Goal: Task Accomplishment & Management: Use online tool/utility

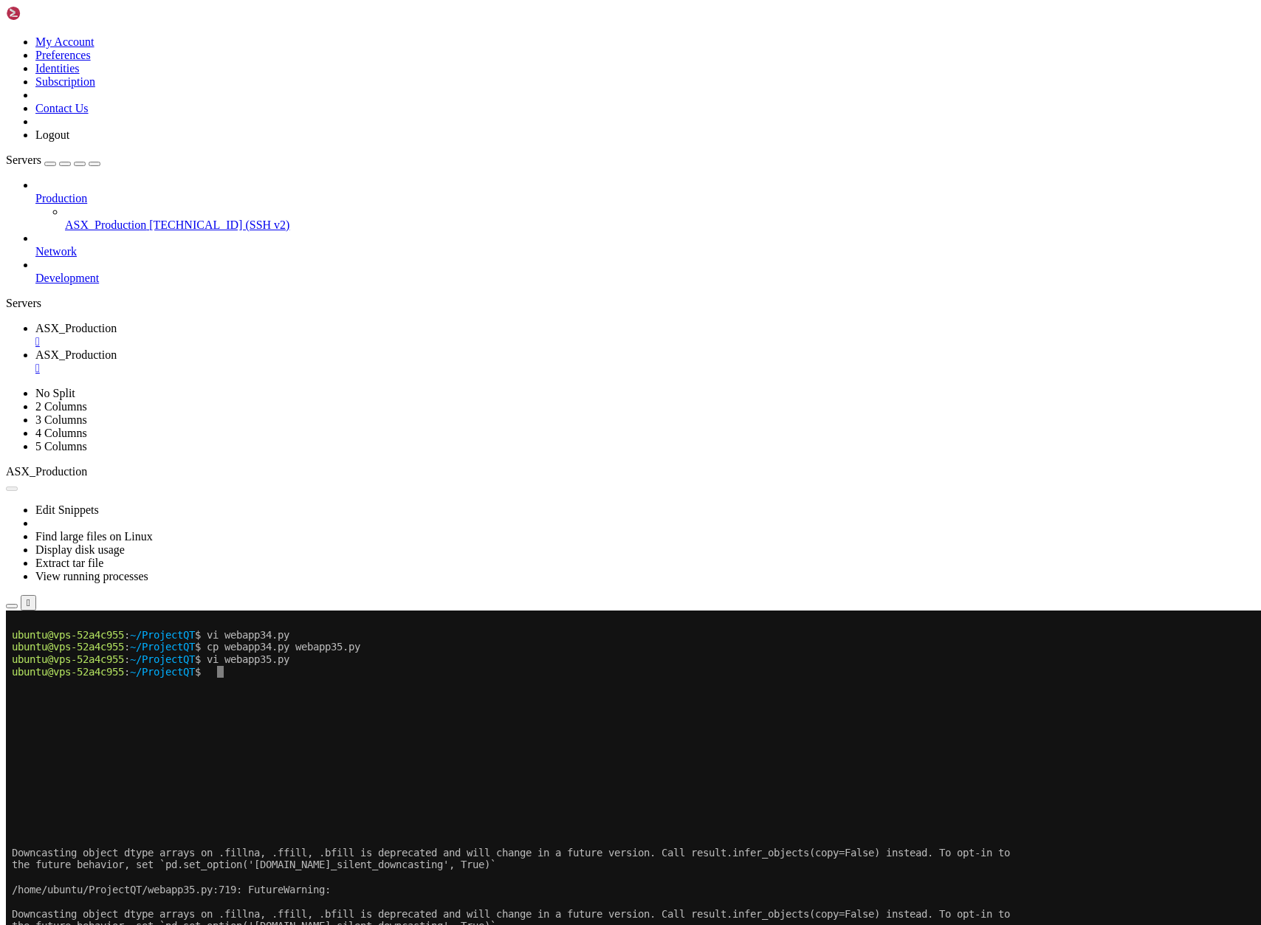
scroll to position [13, 0]
click at [65, 869] on button "Reconnect" at bounding box center [35, 877] width 59 height 16
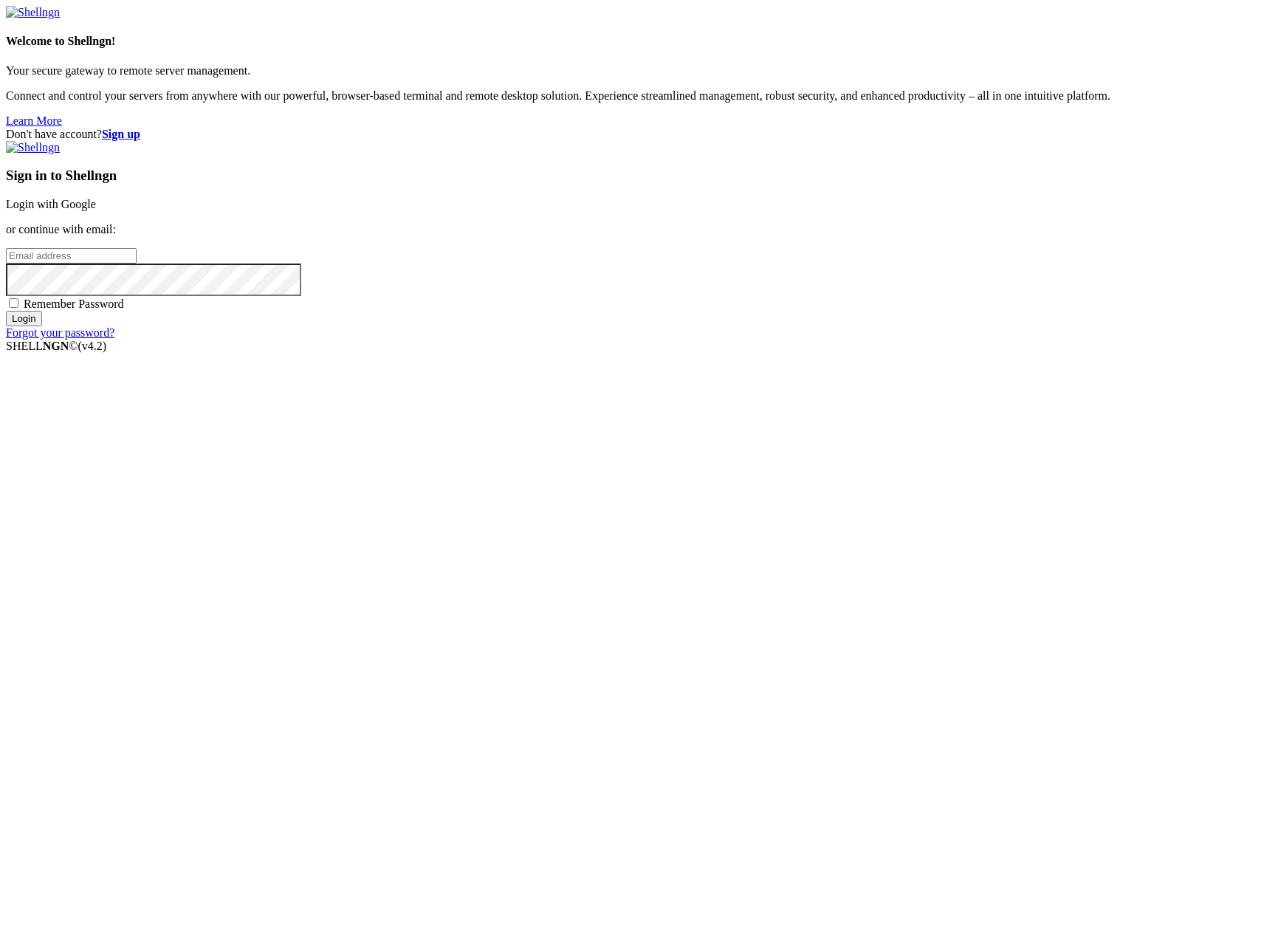
click at [137, 264] on input "email" at bounding box center [71, 256] width 131 height 16
type input "[PERSON_NAME][EMAIL_ADDRESS][DOMAIN_NAME]"
click at [6, 311] on input "Login" at bounding box center [24, 319] width 36 height 16
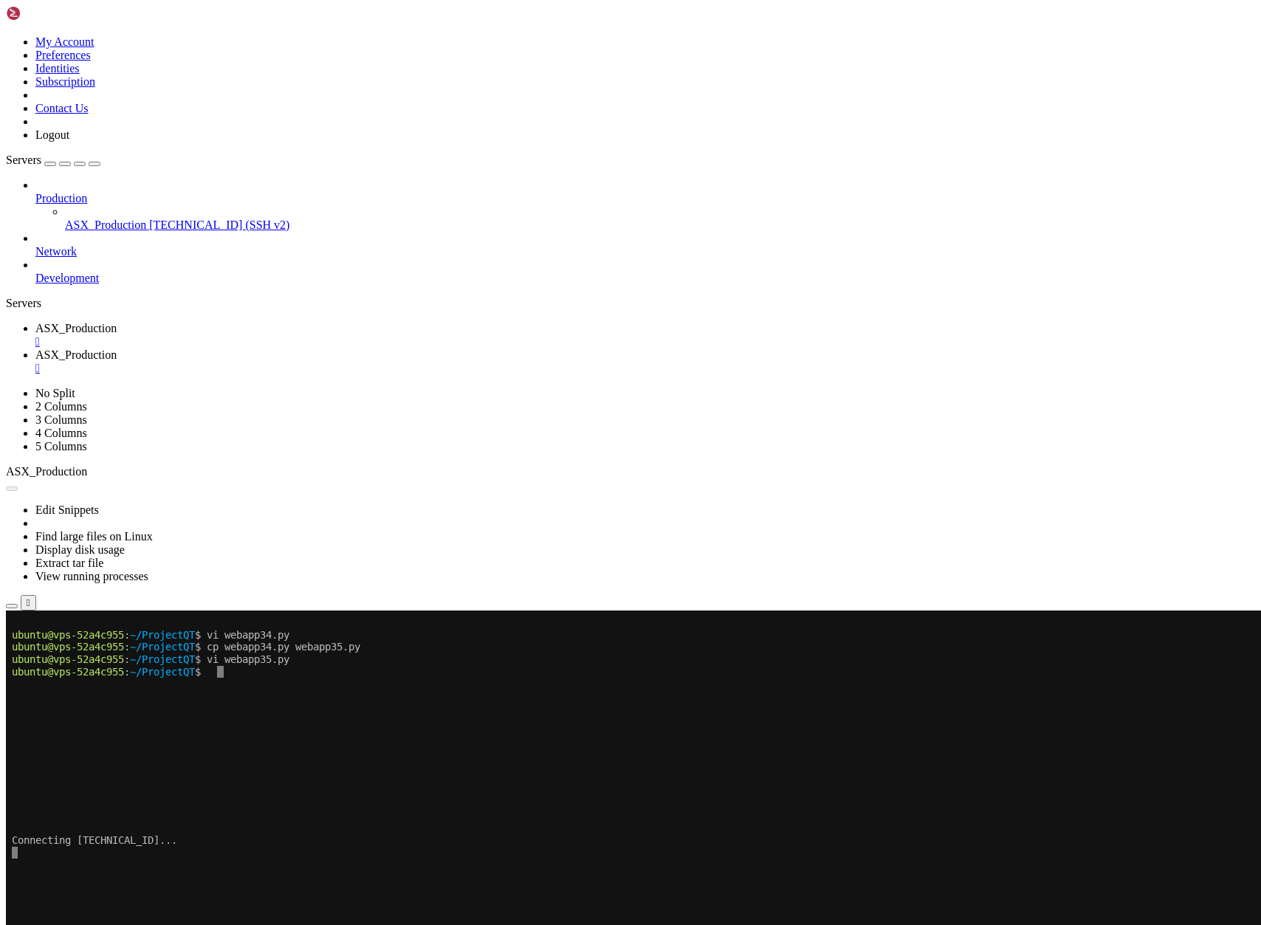
scroll to position [13, 0]
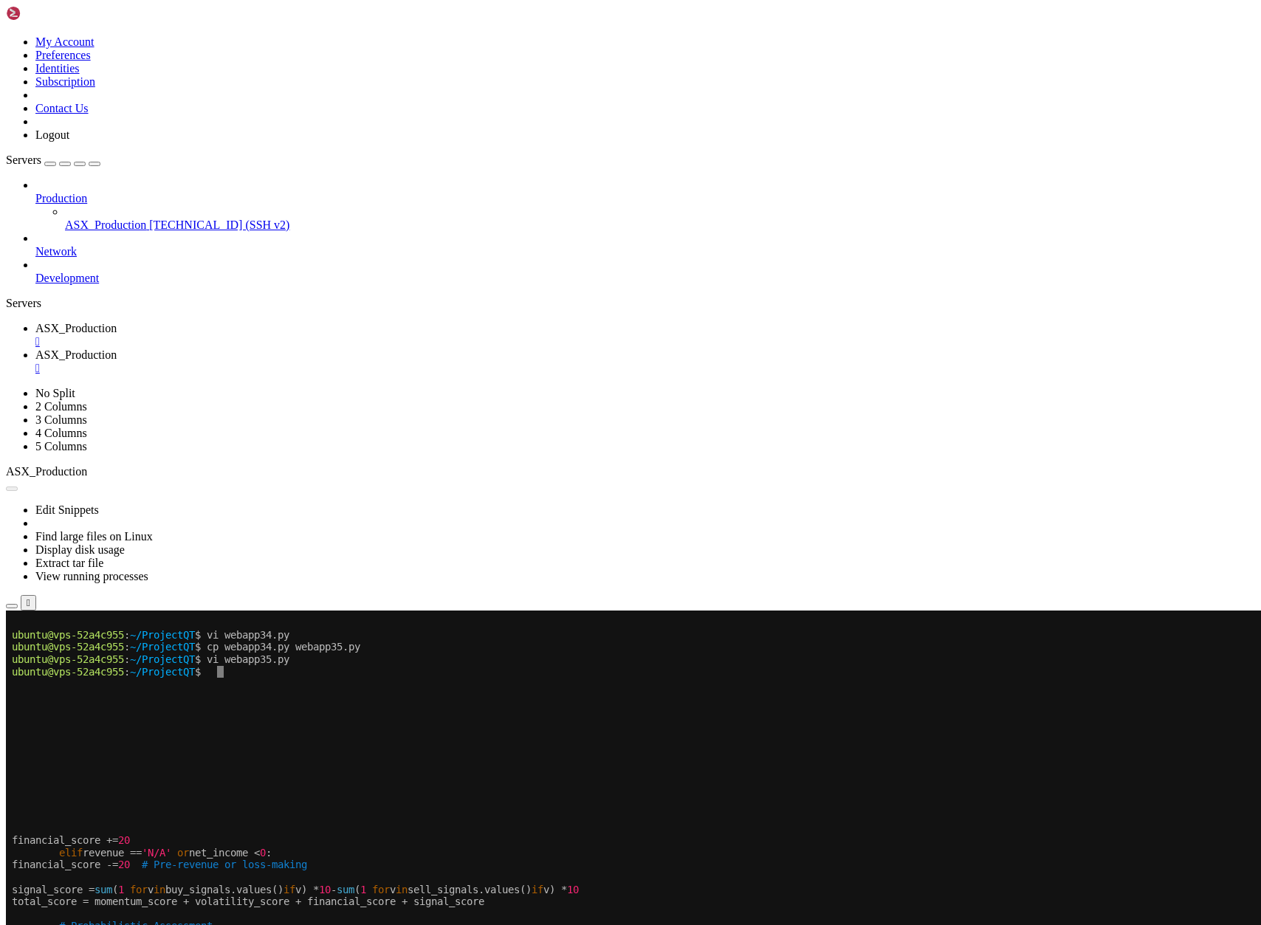
scroll to position [49, 0]
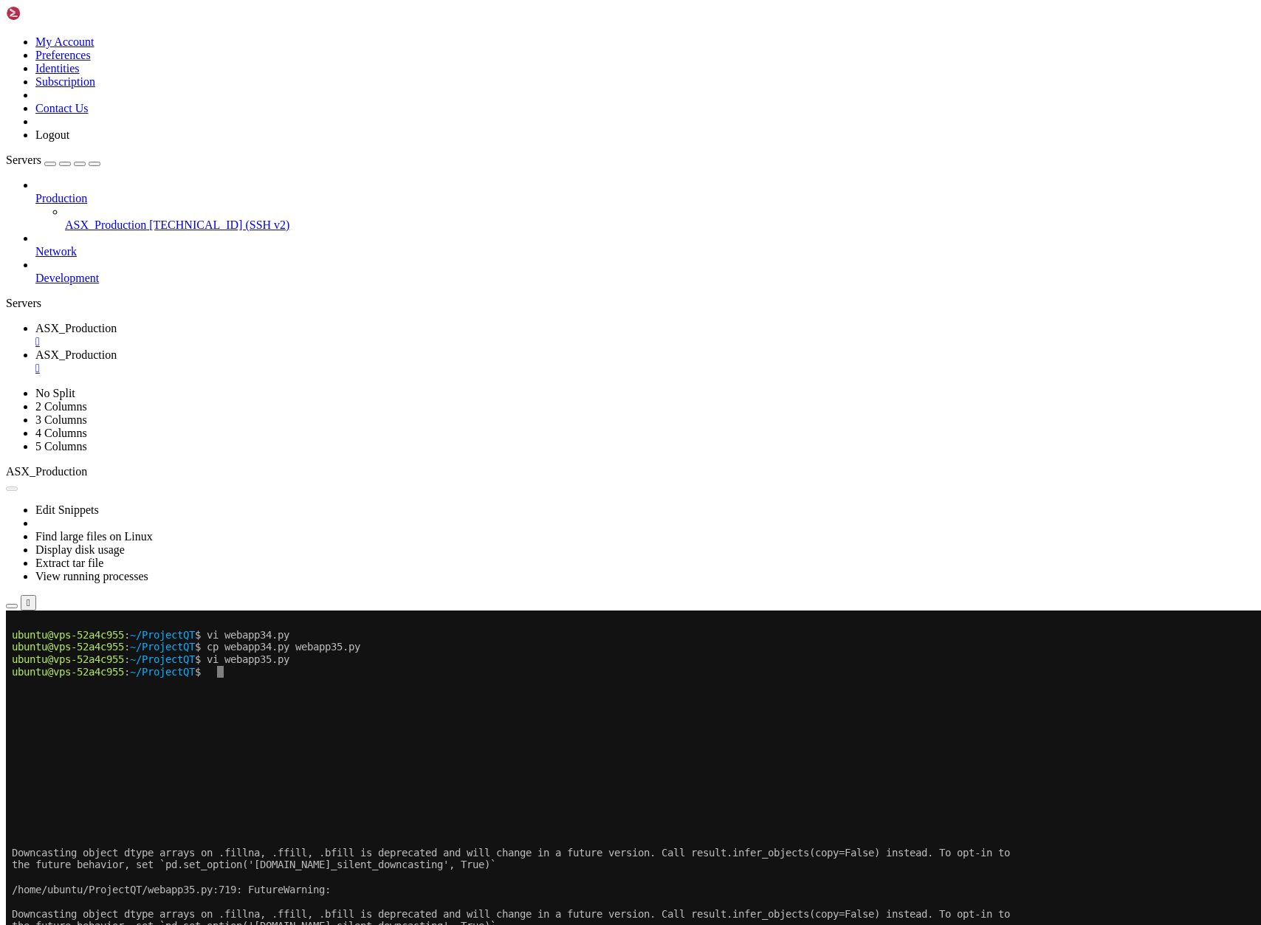
drag, startPoint x: 680, startPoint y: 1627, endPoint x: 13, endPoint y: 1351, distance: 721.4
click at [117, 322] on span "ASX_Production" at bounding box center [75, 328] width 81 height 13
click at [65, 652] on button "Reconnect" at bounding box center [35, 660] width 59 height 16
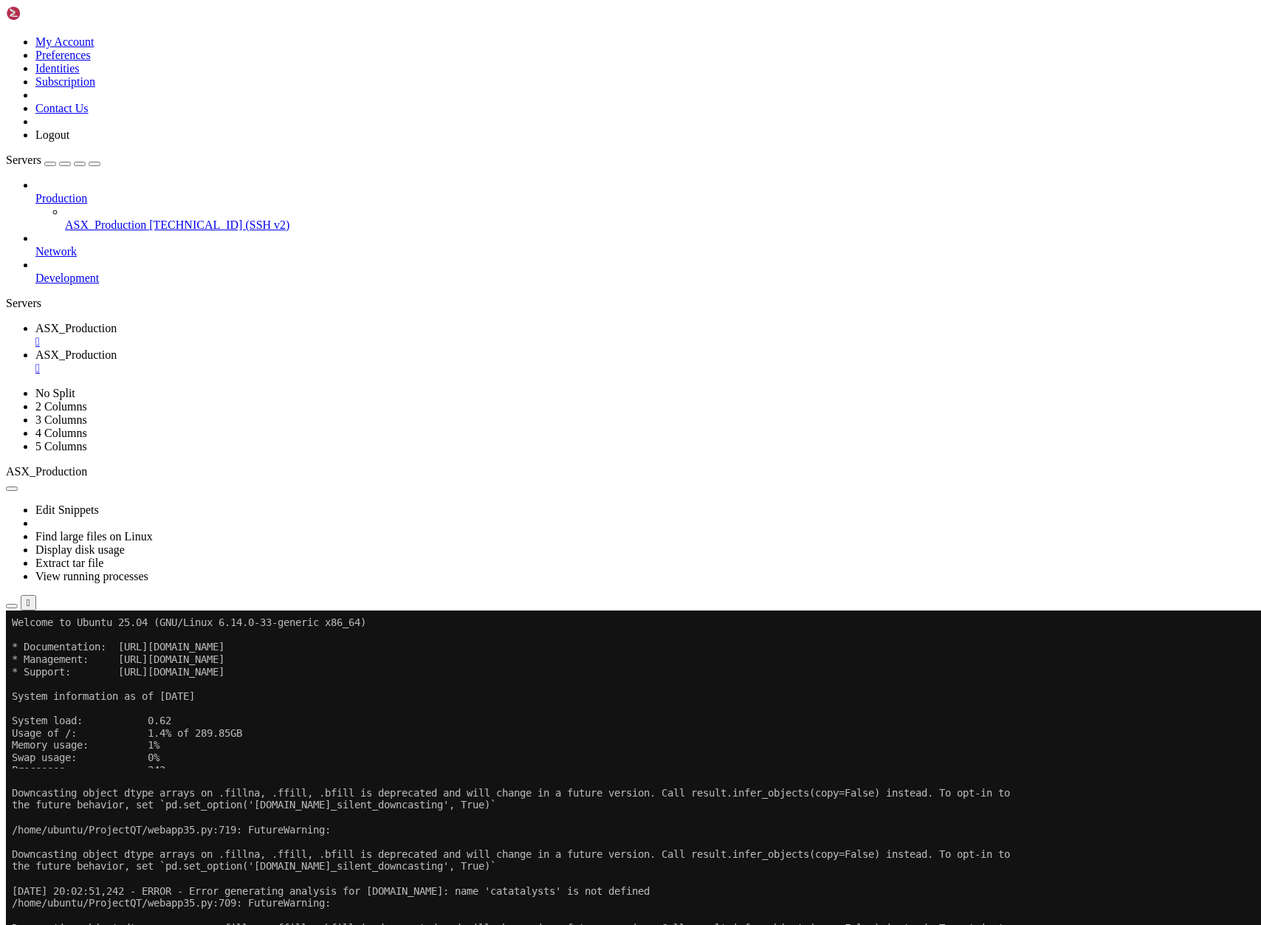
click at [117, 348] on span "ASX_Production" at bounding box center [75, 354] width 81 height 13
drag, startPoint x: 801, startPoint y: 1566, endPoint x: 15, endPoint y: 993, distance: 972.6
click at [117, 322] on span "ASX_Production" at bounding box center [75, 328] width 81 height 13
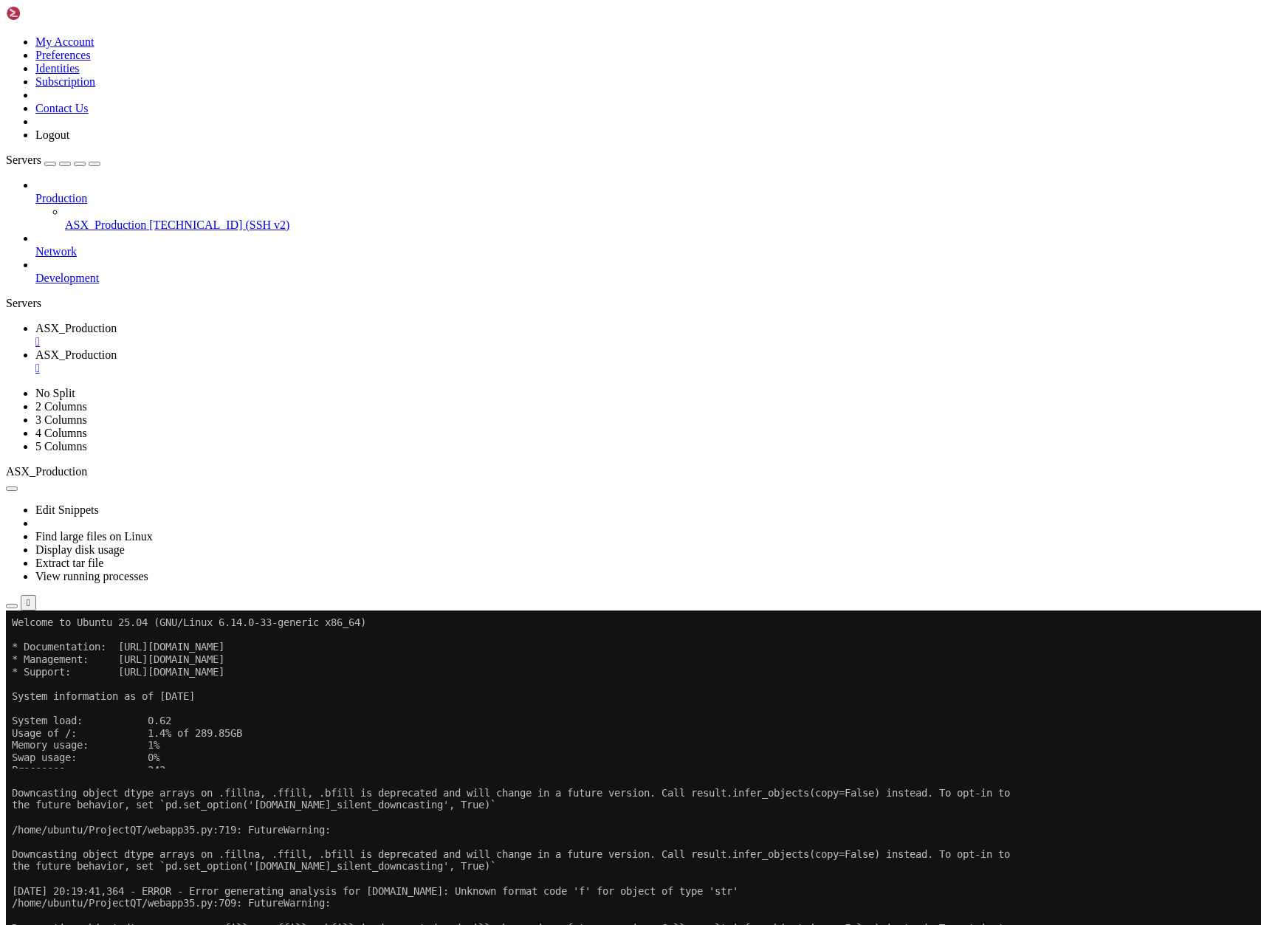
click at [117, 322] on span "ASX_Production" at bounding box center [75, 328] width 81 height 13
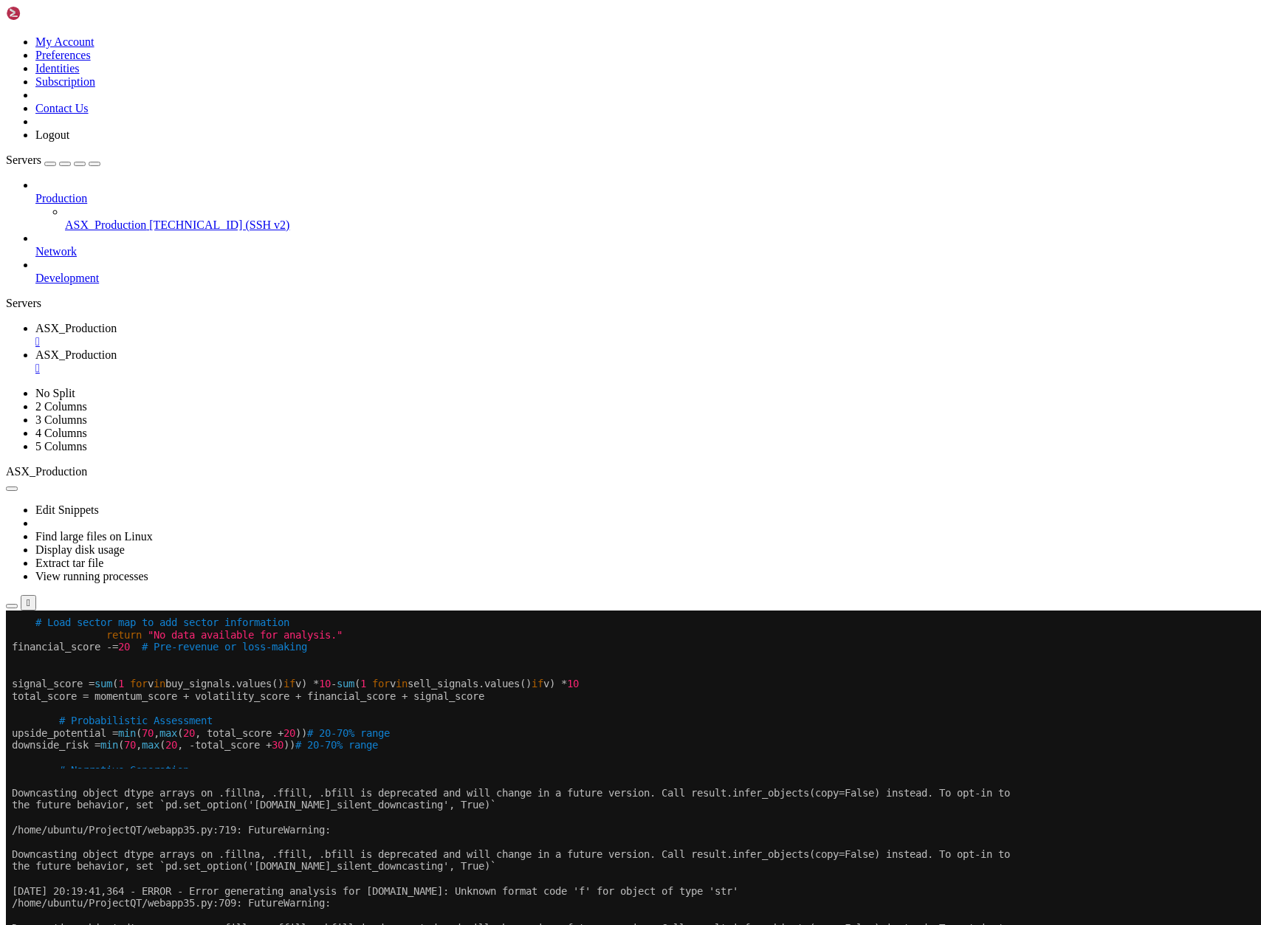
scroll to position [0, 0]
click at [180, 881] on span "- **Beta**: {safe_format_number(beta, '.2f')}" at bounding box center [145, 880] width 266 height 12
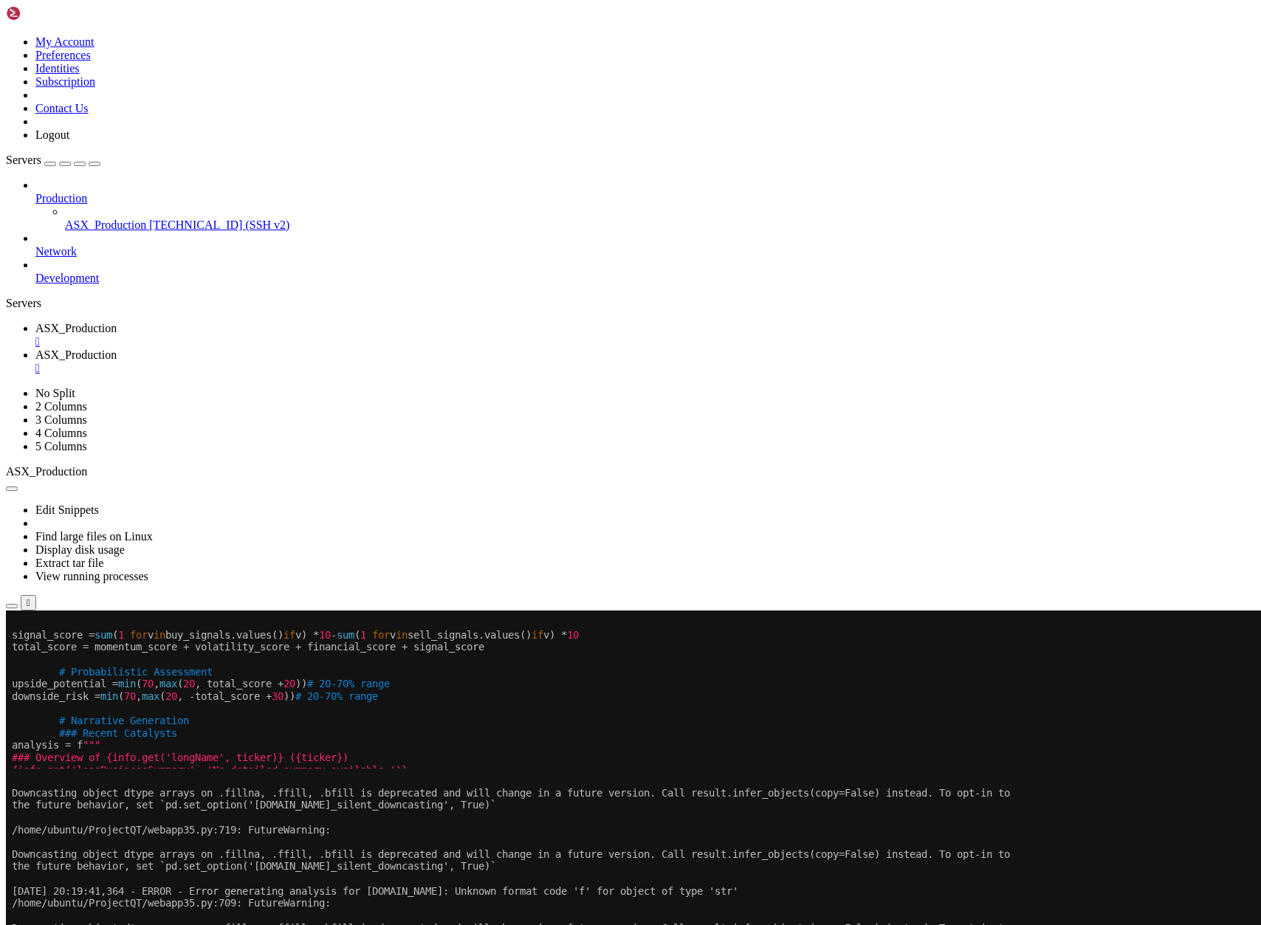
scroll to position [49, 0]
click at [120, 820] on span "- **Market Cap**: {safe_format_number(market_cap)} AUD" at bounding box center [171, 819] width 319 height 12
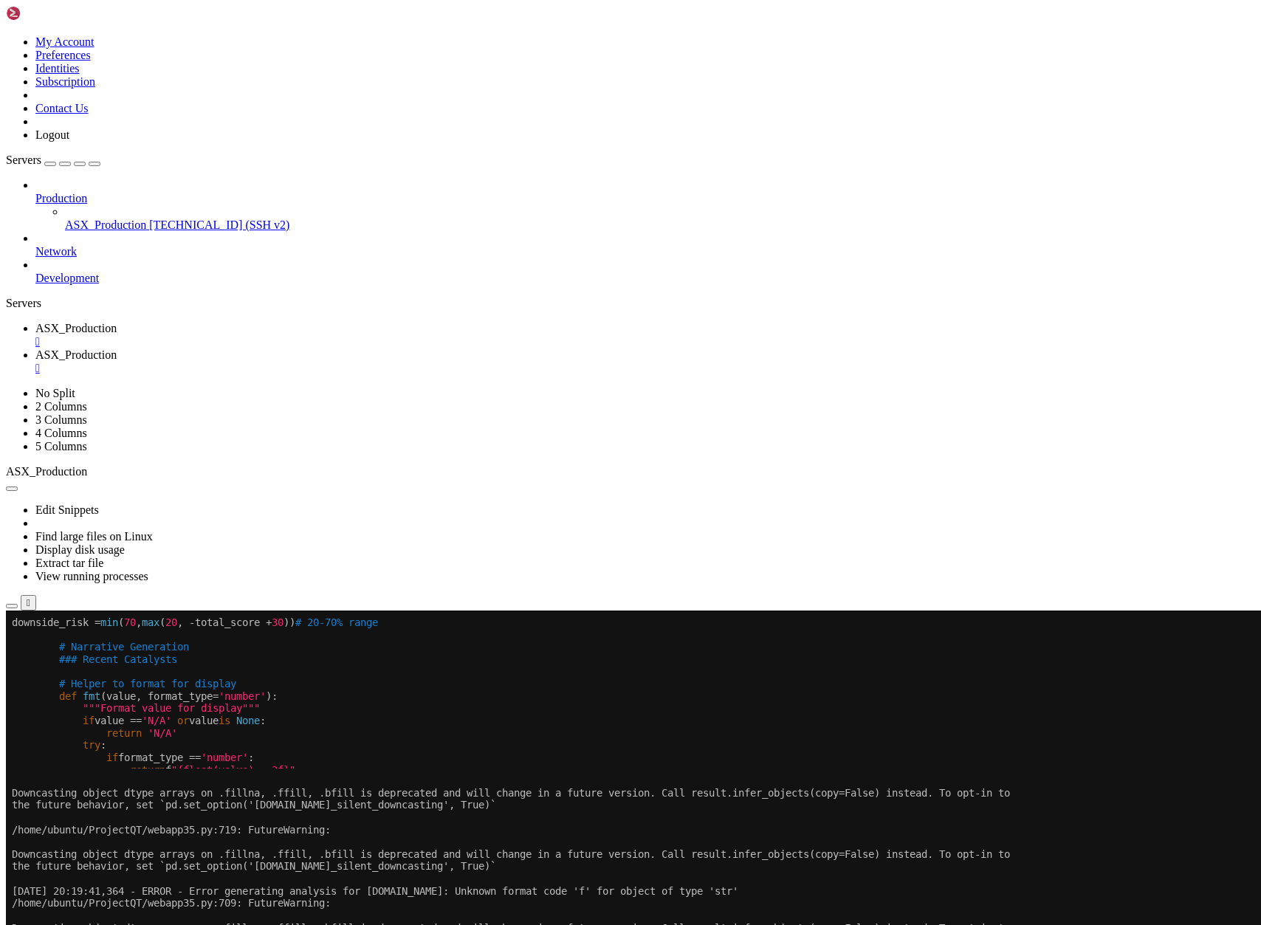
scroll to position [61, 0]
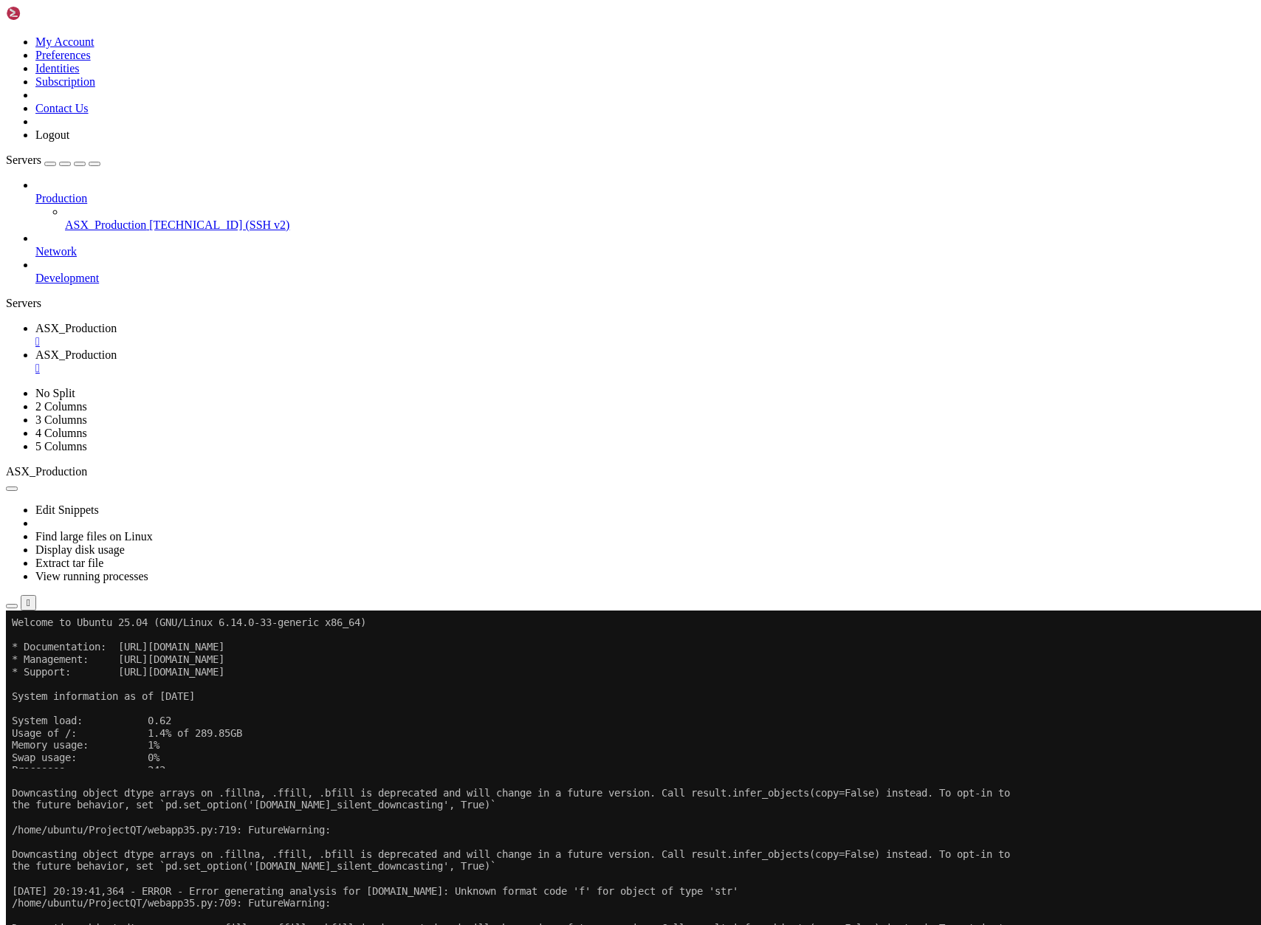
click at [117, 348] on span "ASX_Production" at bounding box center [75, 354] width 81 height 13
drag, startPoint x: 788, startPoint y: 1564, endPoint x: 13, endPoint y: 1430, distance: 786.5
click at [117, 322] on span "ASX_Production" at bounding box center [75, 328] width 81 height 13
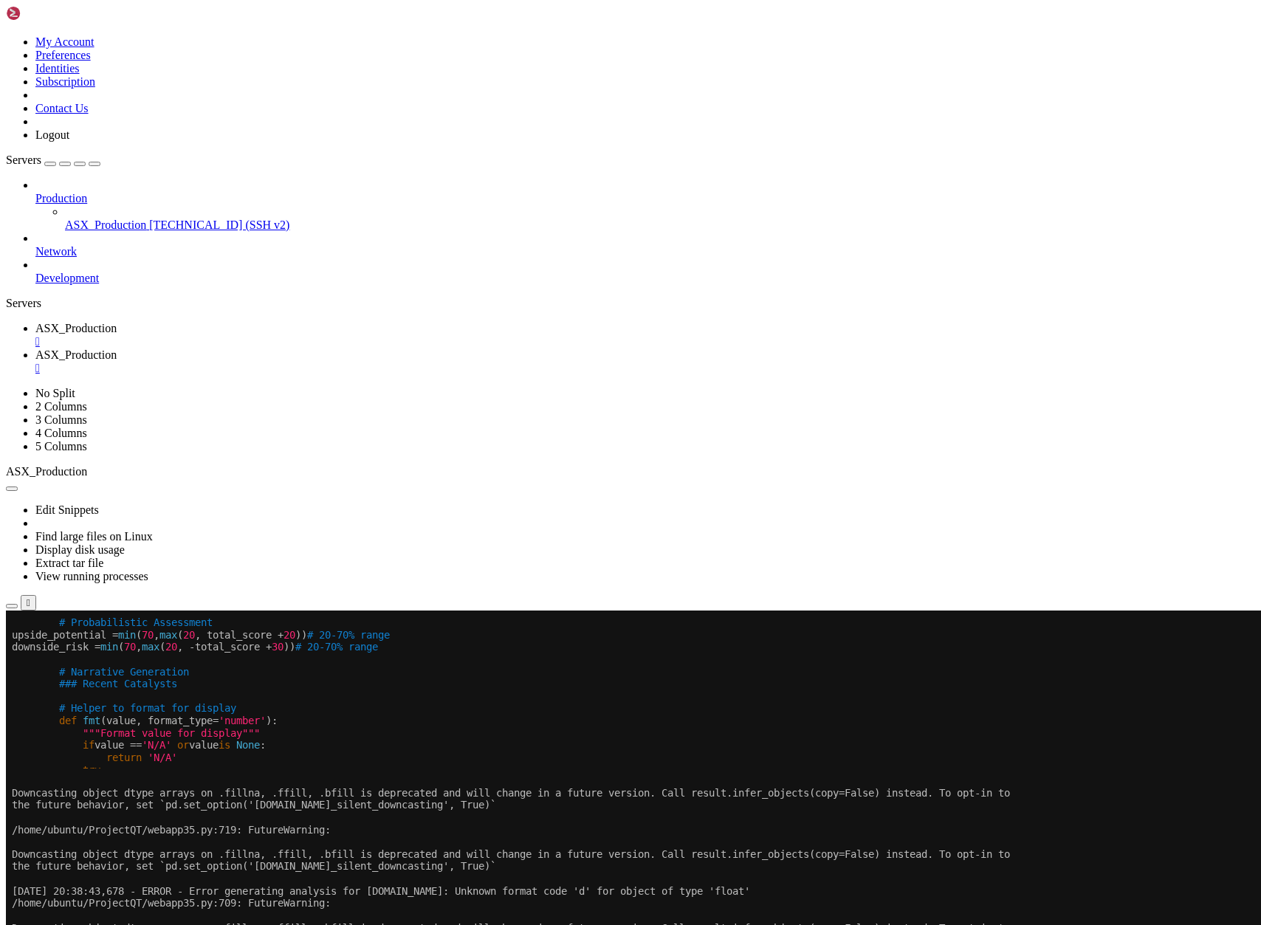
scroll to position [74, 0]
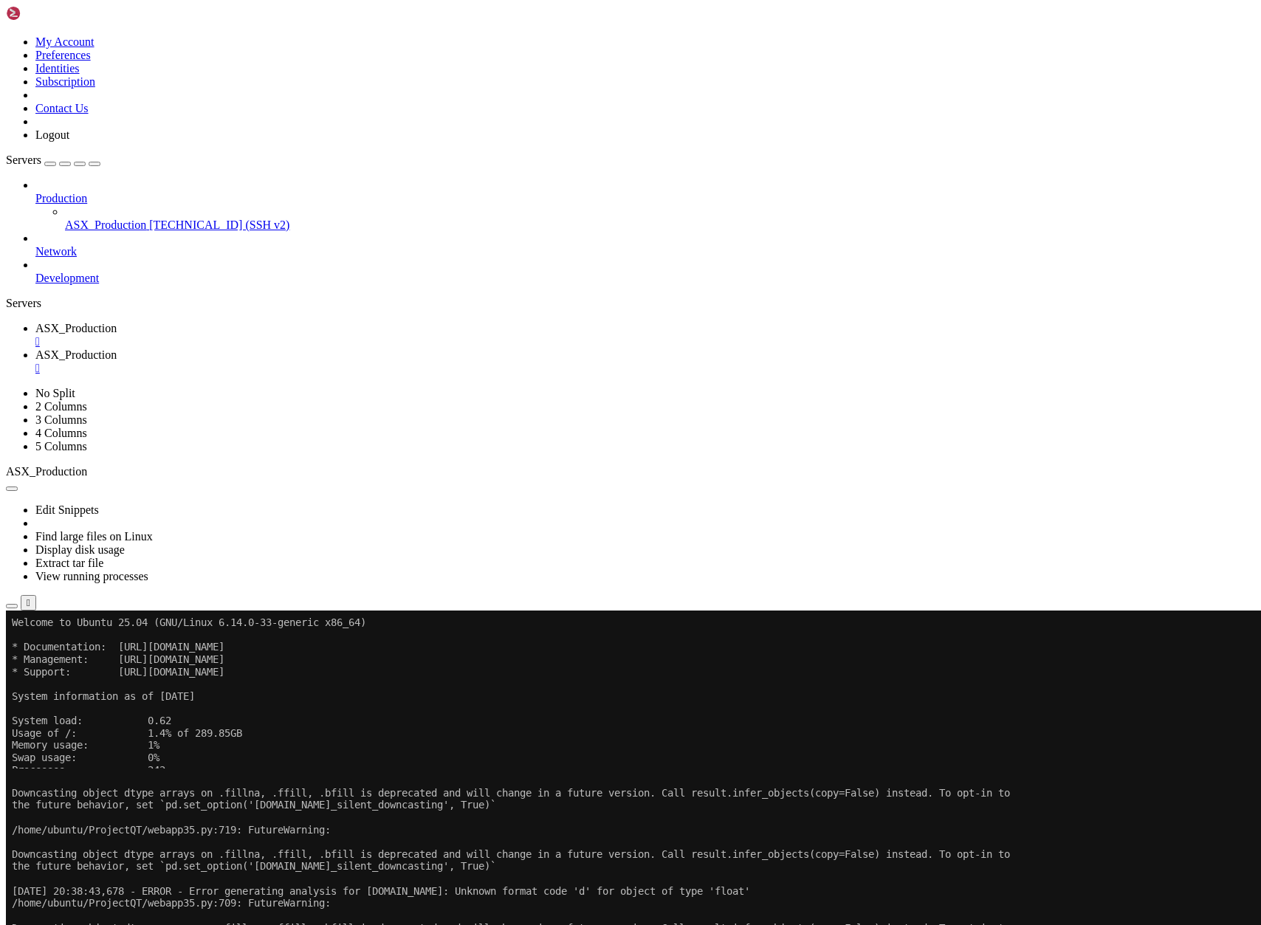
click at [117, 348] on span "ASX_Production" at bounding box center [75, 354] width 81 height 13
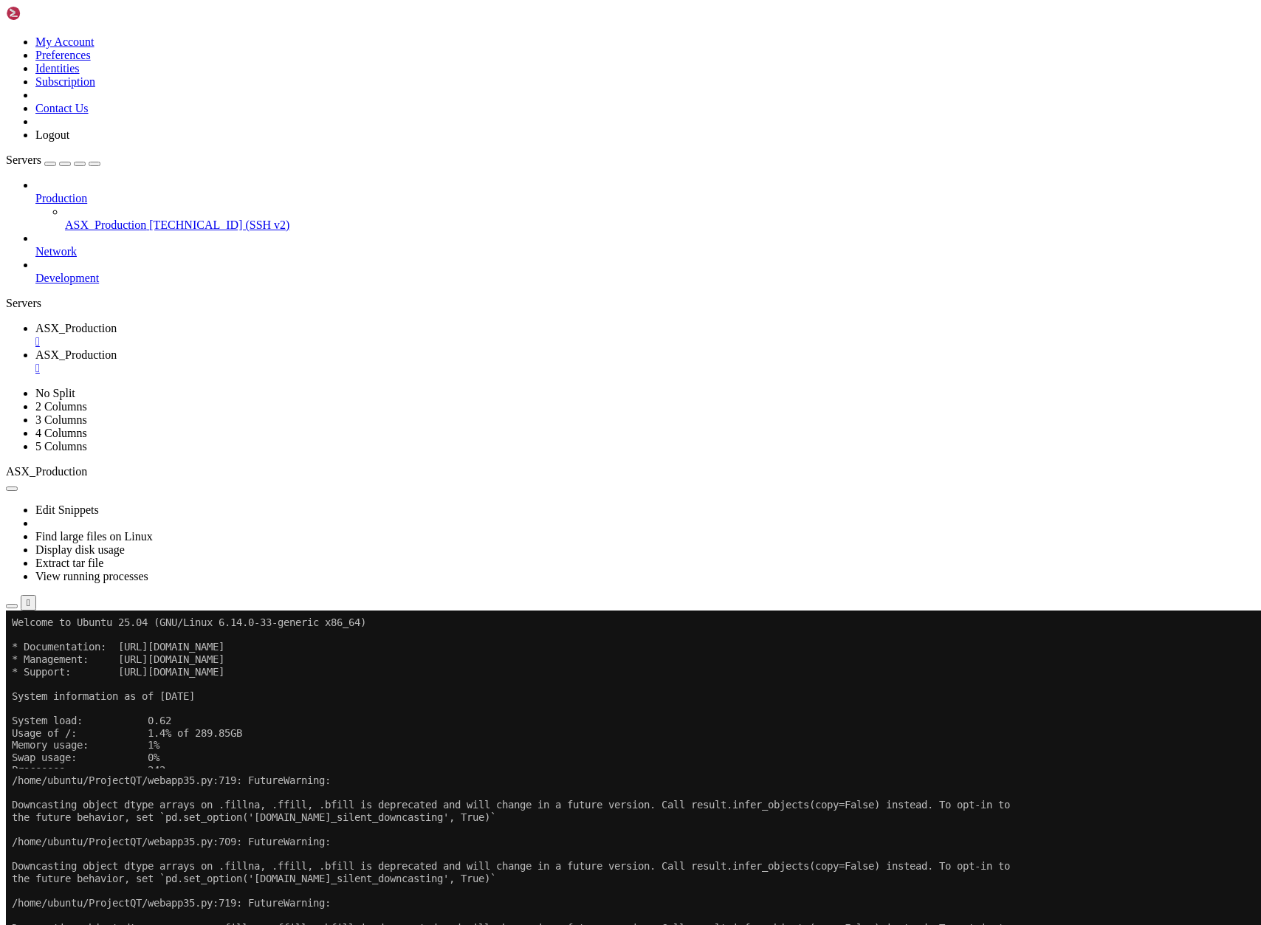
scroll to position [0, 0]
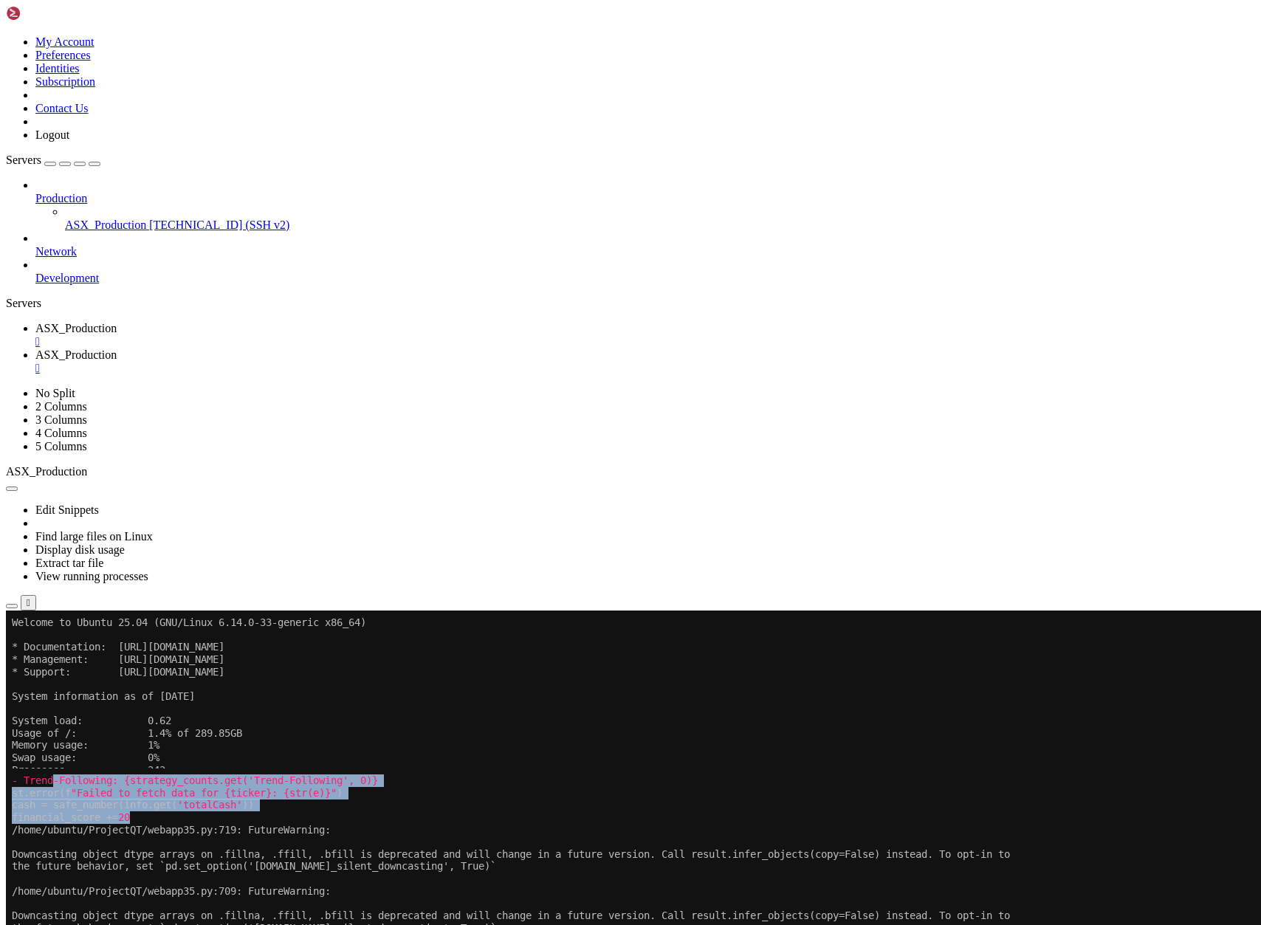
drag, startPoint x: 227, startPoint y: 816, endPoint x: 53, endPoint y: 784, distance: 176.5
click at [117, 322] on span "ASX_Production" at bounding box center [75, 328] width 81 height 13
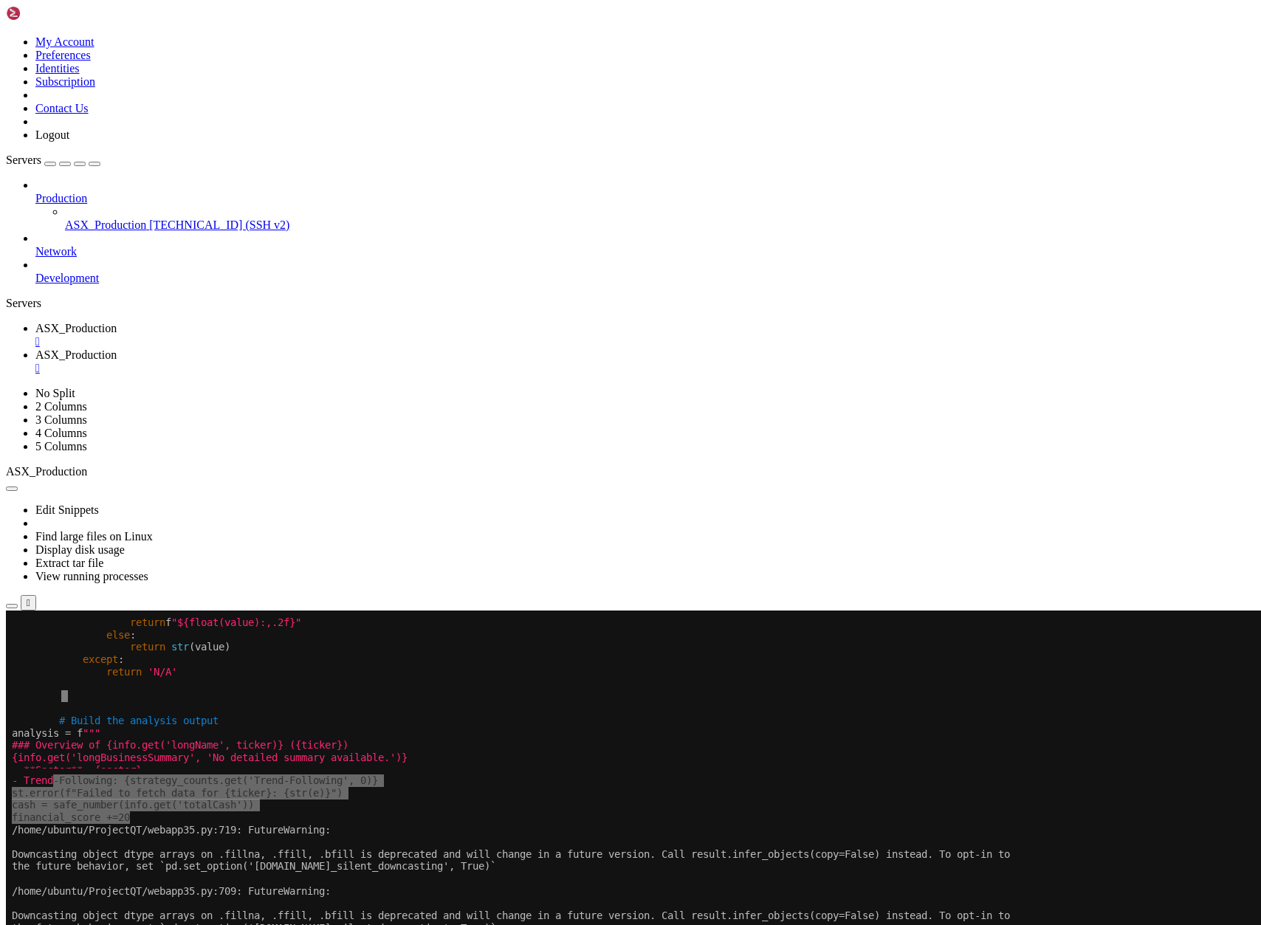
scroll to position [14, 1]
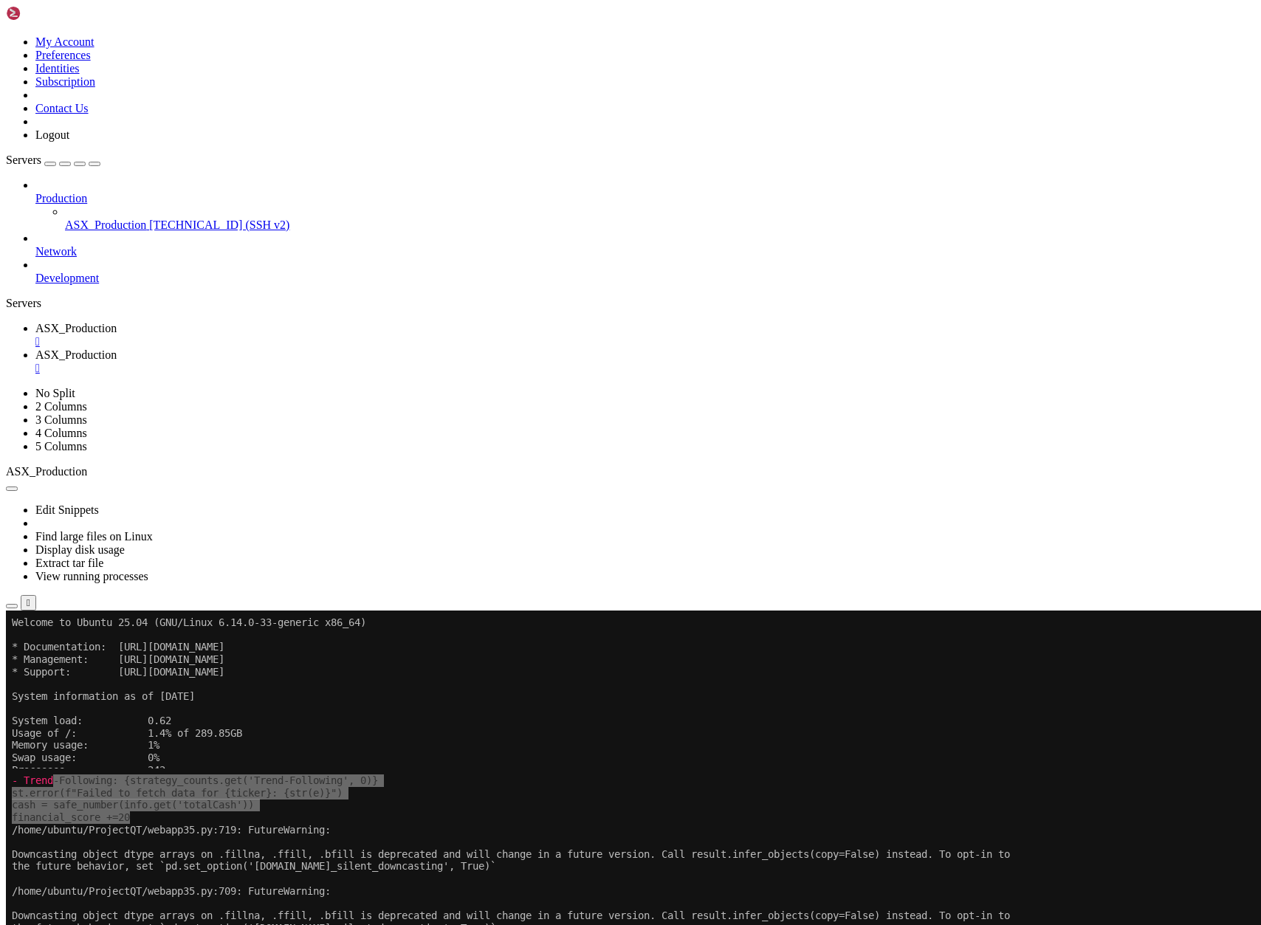
scroll to position [86, 0]
click at [117, 348] on span "ASX_Production" at bounding box center [75, 354] width 81 height 13
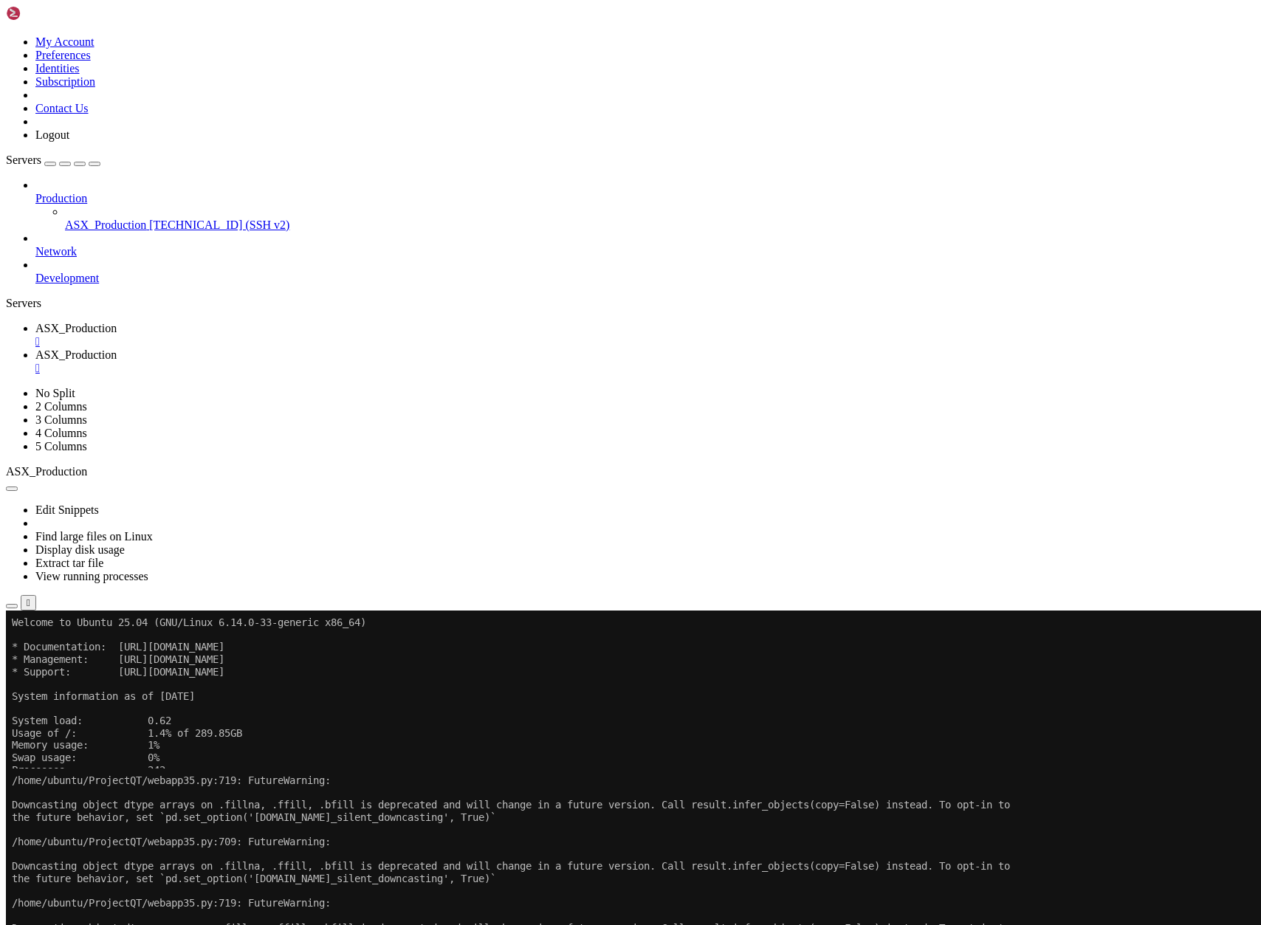
scroll to position [49, 0]
